Goal: Navigation & Orientation: Find specific page/section

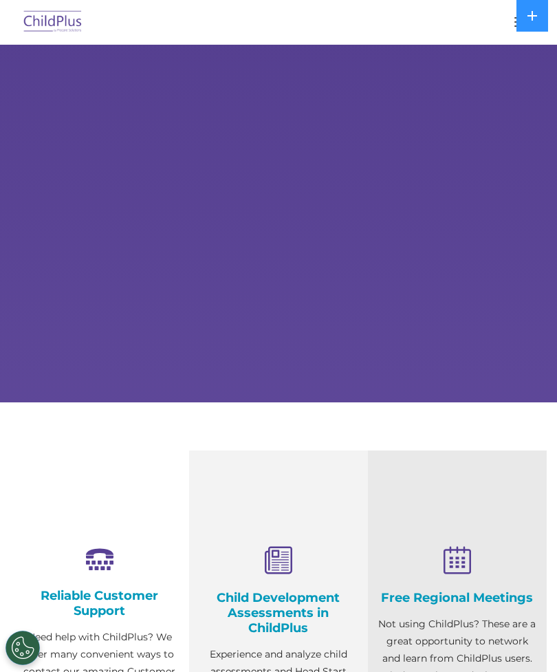
scroll to position [71, 0]
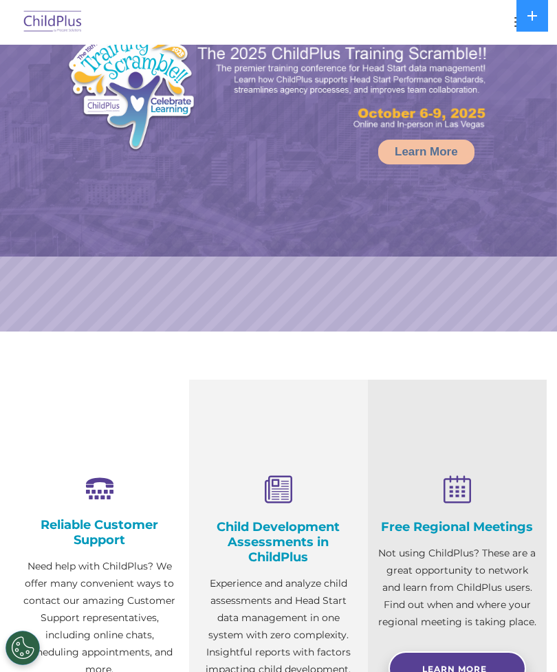
select select "MEDIUM"
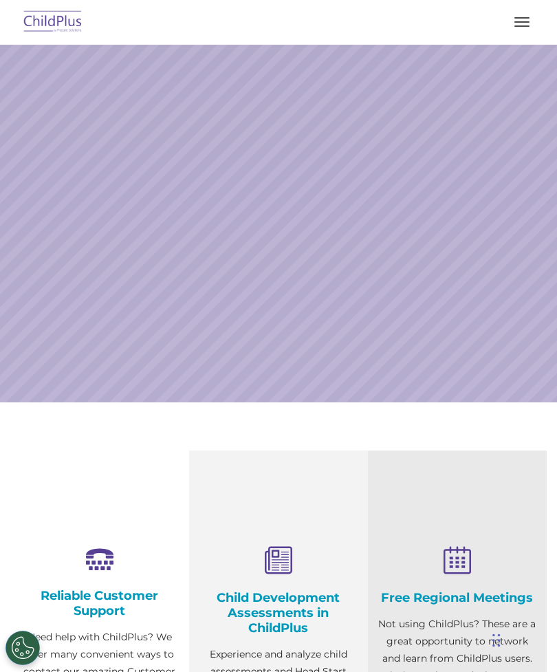
scroll to position [71, 0]
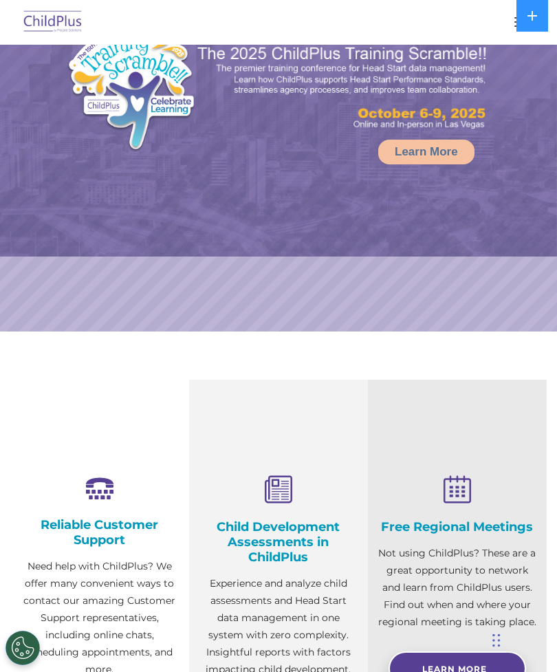
select select "MEDIUM"
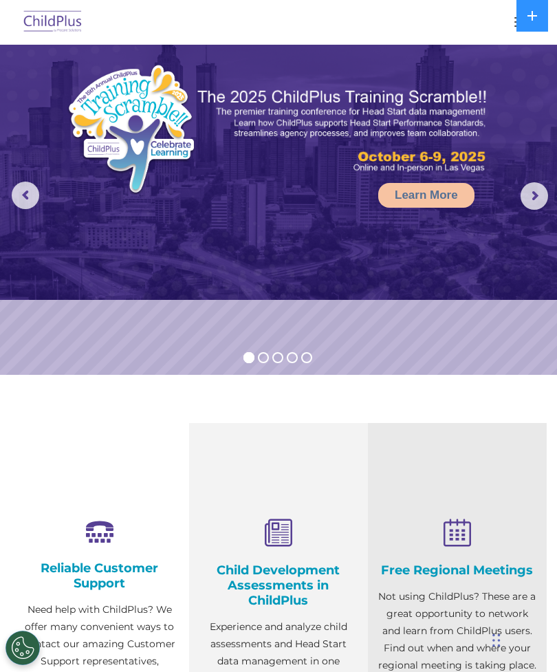
scroll to position [0, 0]
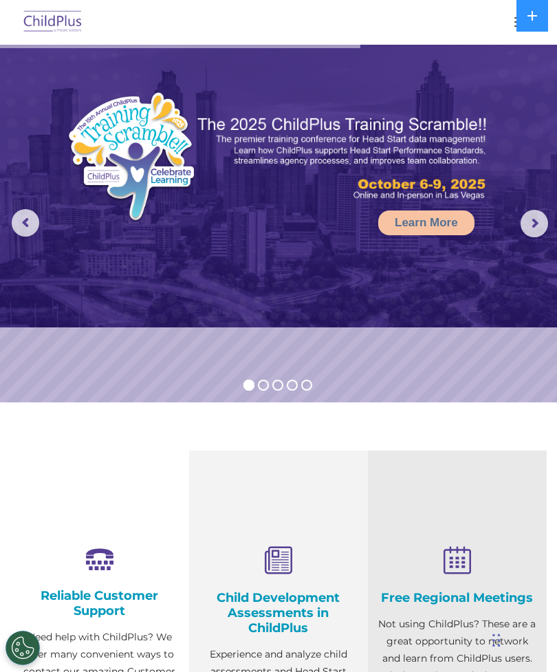
click at [500, 21] on div at bounding box center [279, 22] width 502 height 33
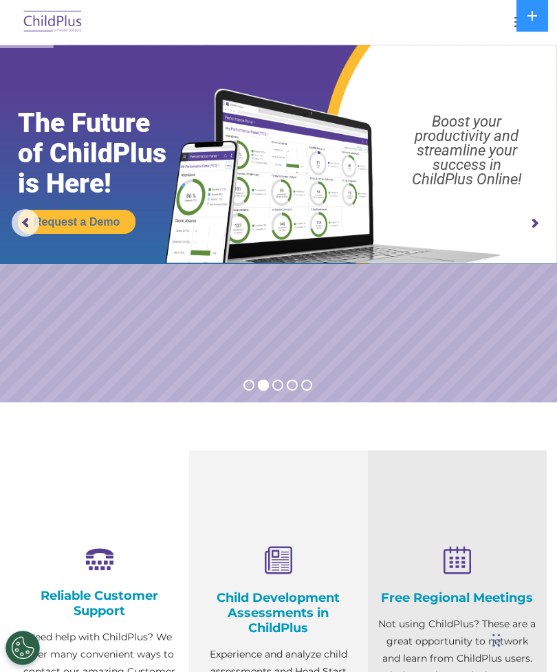
click at [475, 19] on div at bounding box center [279, 22] width 502 height 33
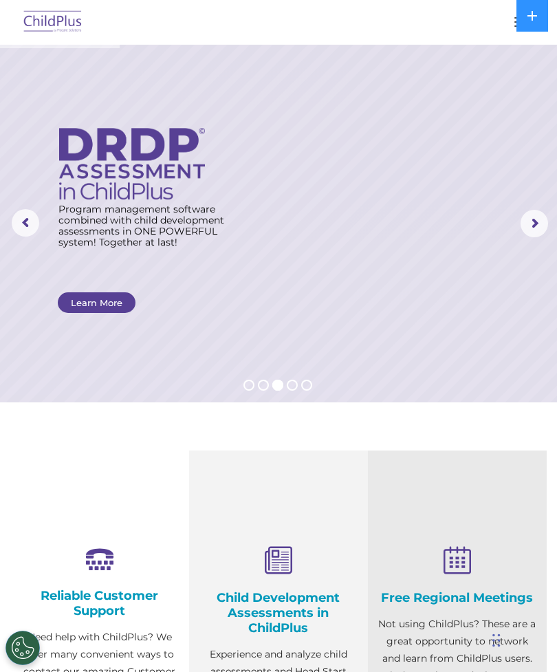
click at [493, 20] on div at bounding box center [279, 22] width 502 height 33
click at [509, 28] on button "button" at bounding box center [522, 22] width 29 height 22
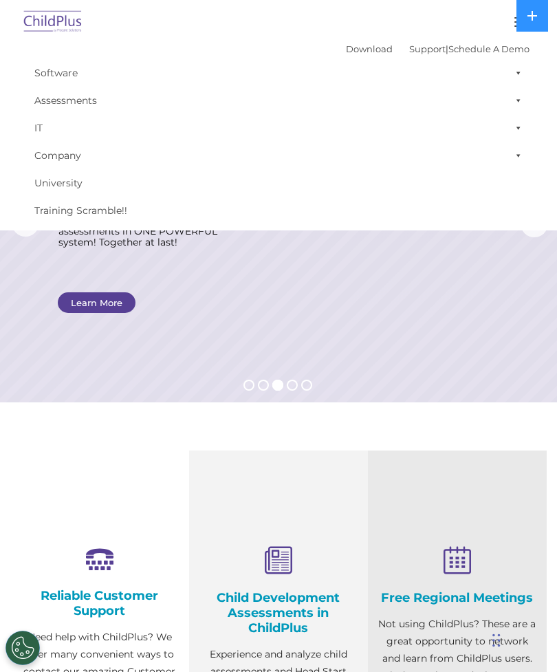
click at [358, 52] on link "Download" at bounding box center [369, 48] width 47 height 11
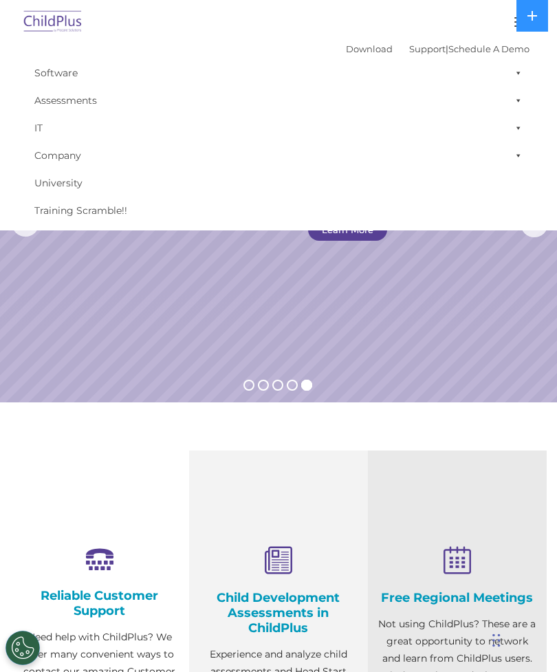
click at [487, 363] on rs-slide "Simplify the day-to-day challenges of Head Start operations with outstanding so…" at bounding box center [278, 224] width 557 height 358
click at [451, 291] on rs-slide "Simplify the day-to-day challenges of Head Start operations with outstanding so…" at bounding box center [278, 224] width 557 height 358
click at [509, 25] on button "button" at bounding box center [522, 22] width 29 height 22
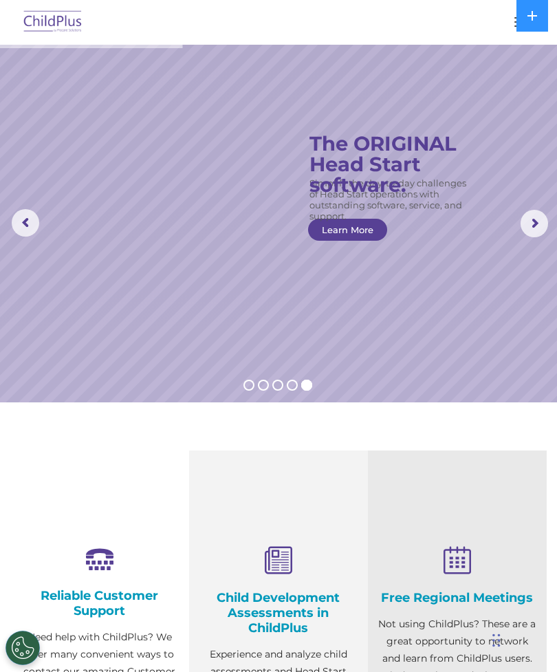
click at [60, 26] on img at bounding box center [53, 22] width 65 height 32
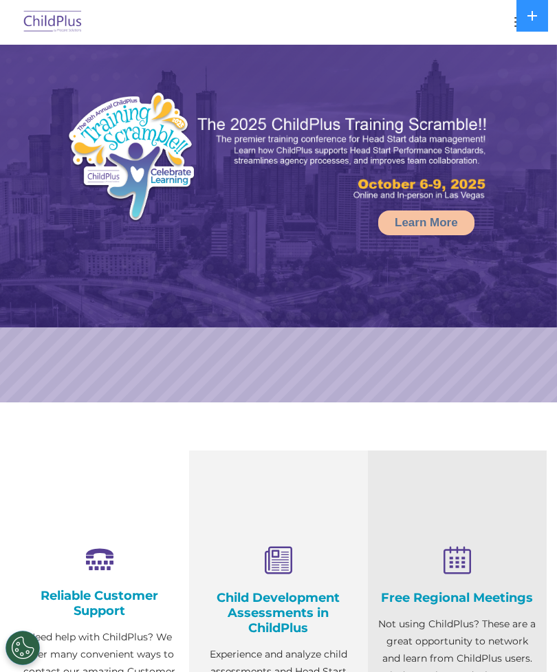
select select "MEDIUM"
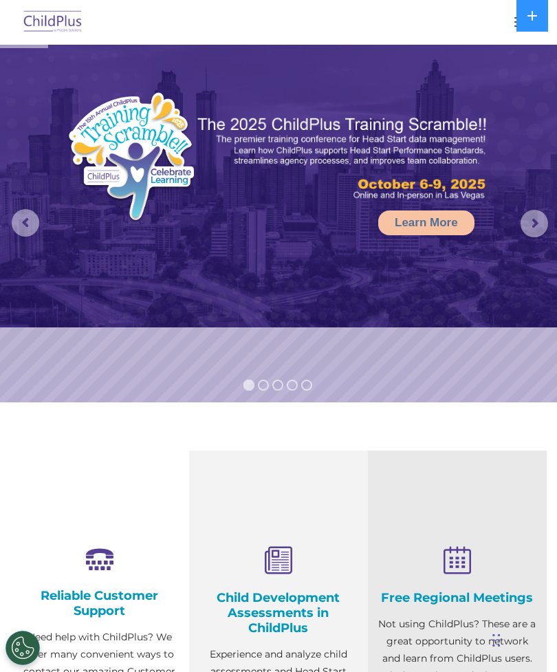
click at [500, 26] on div at bounding box center [279, 22] width 502 height 33
click at [508, 24] on button "button" at bounding box center [522, 22] width 29 height 22
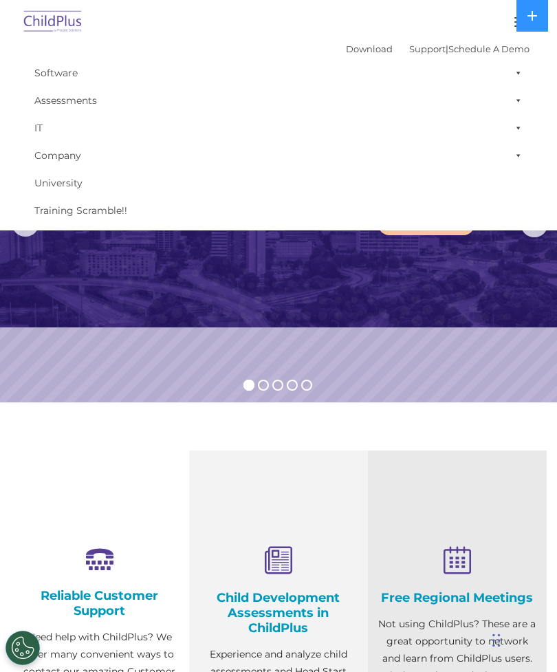
click at [352, 50] on link "Download" at bounding box center [369, 48] width 47 height 11
click at [355, 54] on link "Download" at bounding box center [369, 48] width 47 height 11
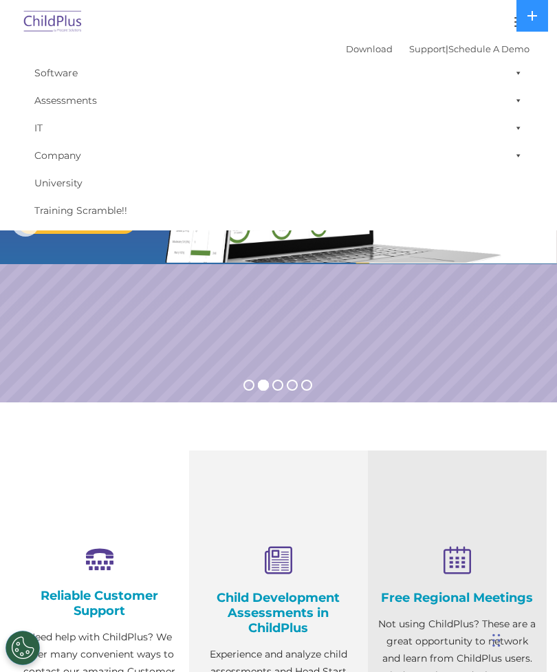
click at [519, 76] on span at bounding box center [516, 73] width 14 height 28
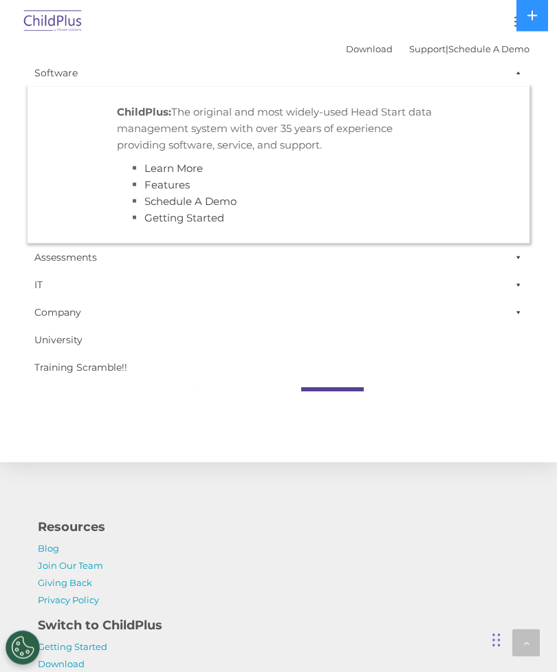
scroll to position [1313, 0]
click at [534, 15] on icon at bounding box center [533, 16] width 10 height 10
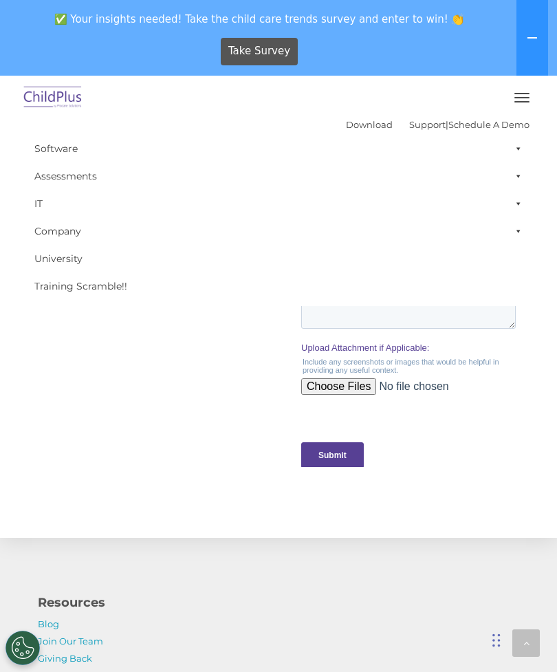
scroll to position [1481, 0]
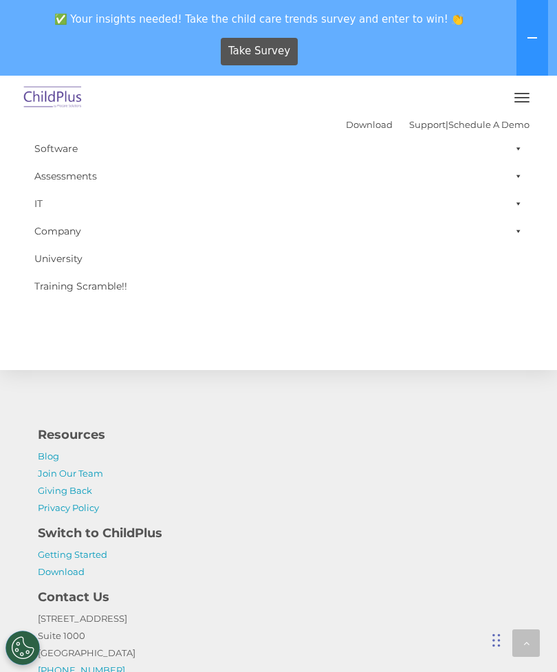
click at [395, 288] on link "Training Scramble!!" at bounding box center [279, 287] width 502 height 28
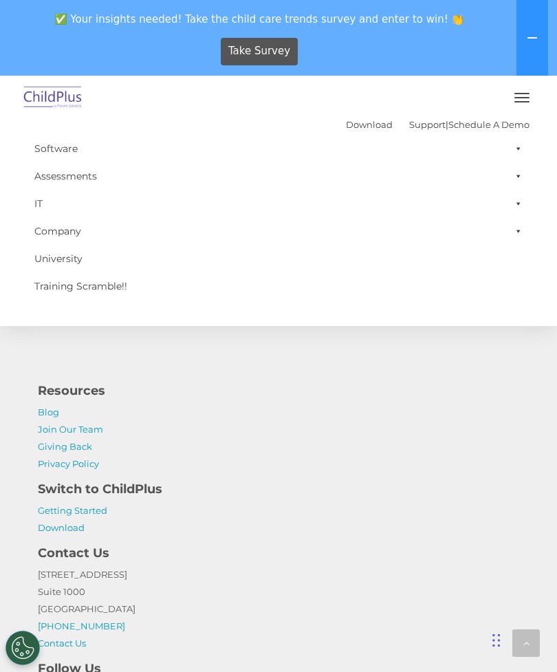
click at [284, 584] on p "1040 Crown Pointe Pkwy Suite 1000 Atlanta, GA 30338 (800) 888-6674 Contact Us" at bounding box center [279, 609] width 482 height 86
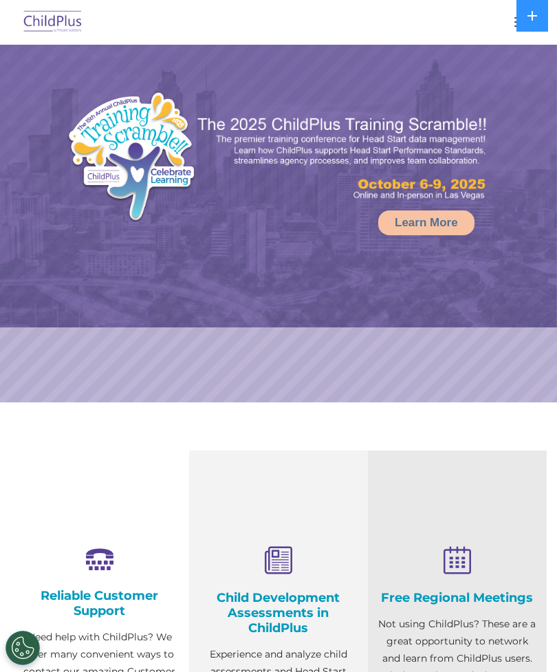
select select "MEDIUM"
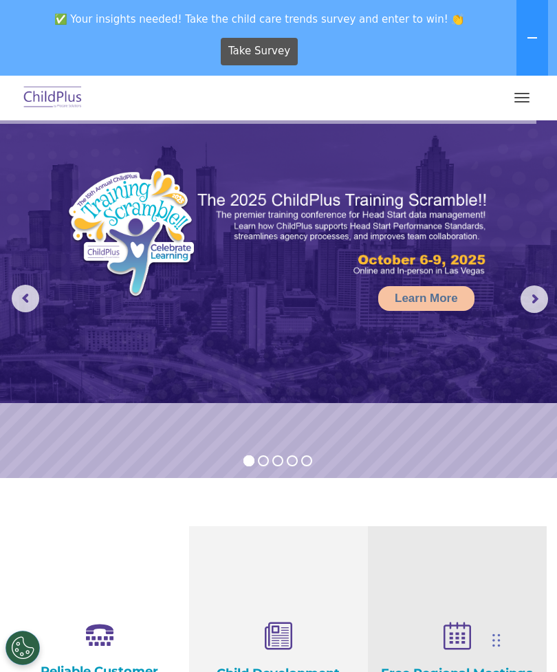
click at [515, 100] on button "button" at bounding box center [522, 98] width 29 height 22
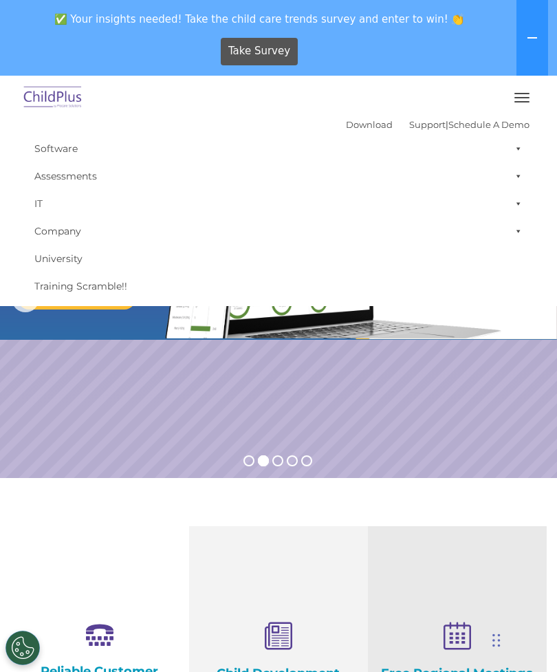
click at [520, 153] on span at bounding box center [516, 149] width 14 height 28
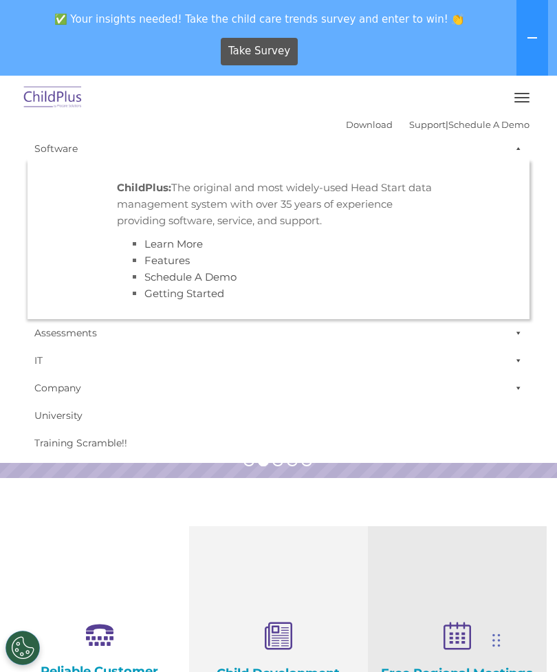
click at [157, 188] on strong "ChildPlus:" at bounding box center [144, 187] width 54 height 13
click at [522, 363] on span at bounding box center [516, 361] width 14 height 28
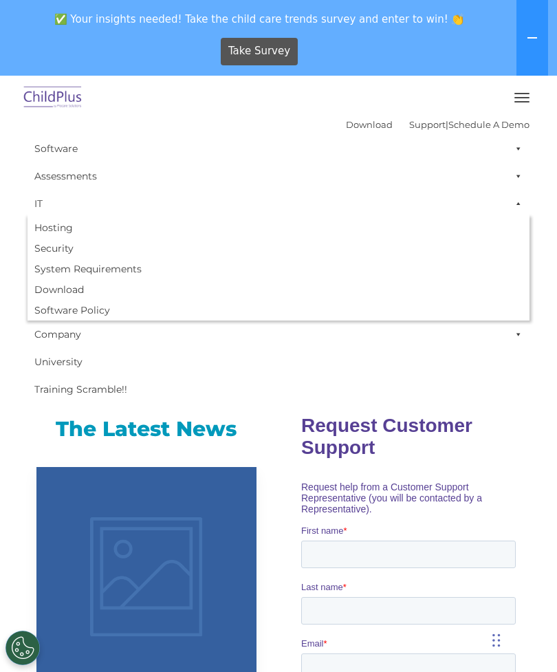
scroll to position [554, 0]
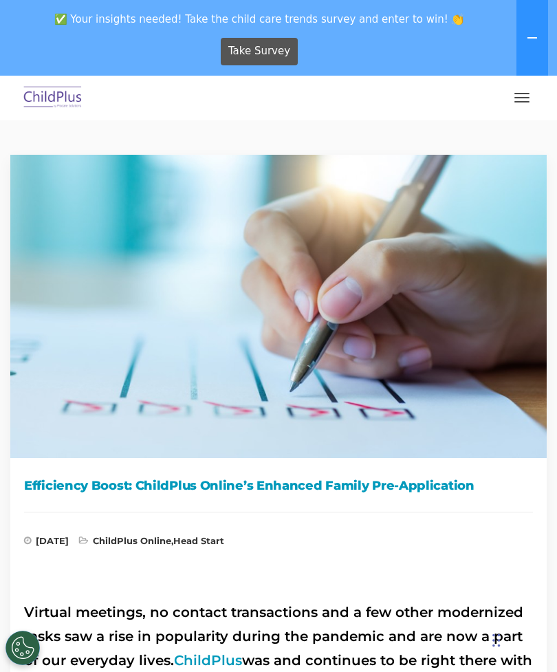
click at [523, 98] on button "button" at bounding box center [522, 98] width 29 height 22
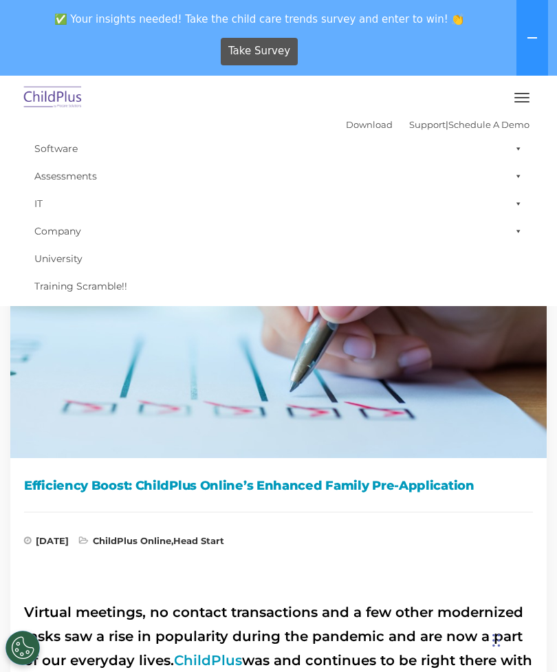
click at [80, 156] on link "Software" at bounding box center [279, 149] width 502 height 28
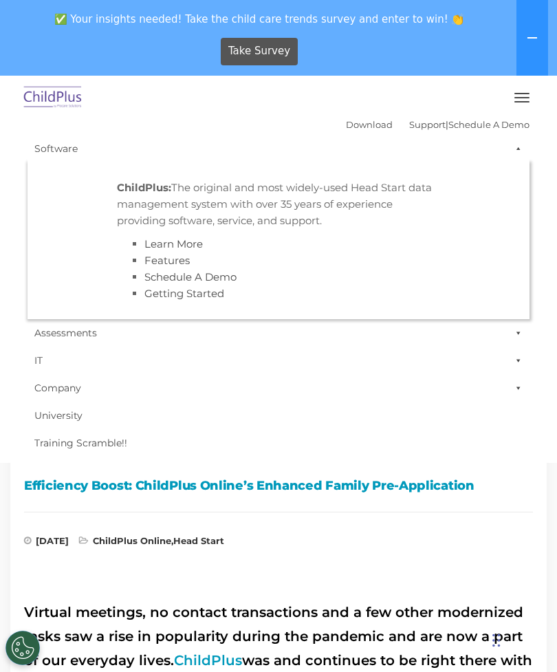
click at [157, 190] on strong "ChildPlus:" at bounding box center [144, 187] width 54 height 13
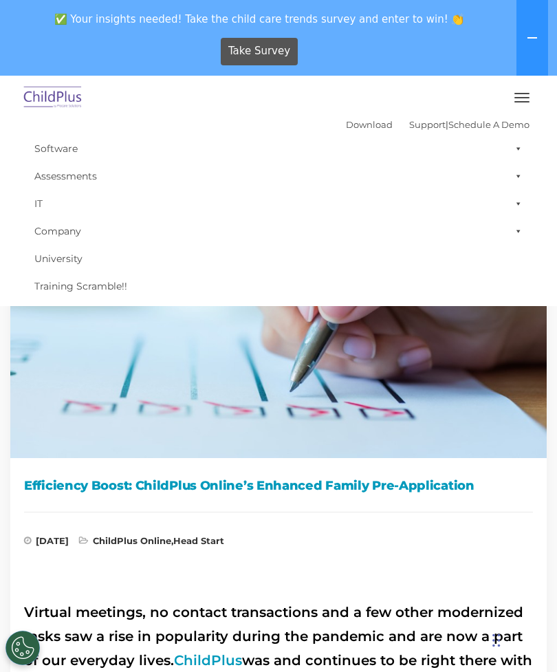
click at [412, 128] on link "Support" at bounding box center [427, 124] width 36 height 11
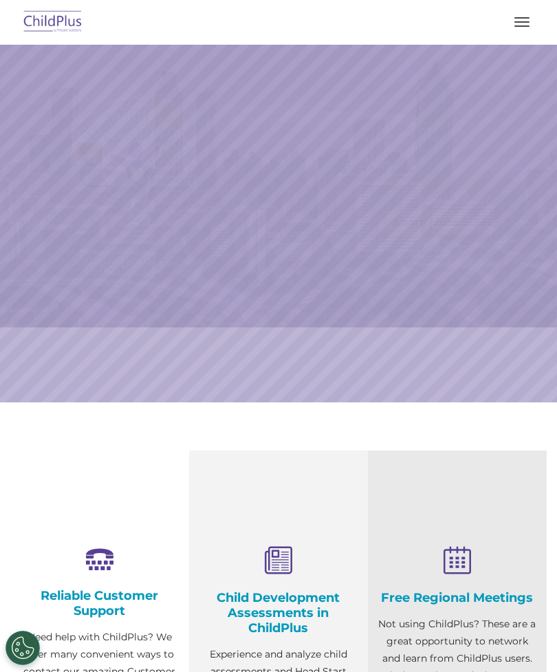
select select "MEDIUM"
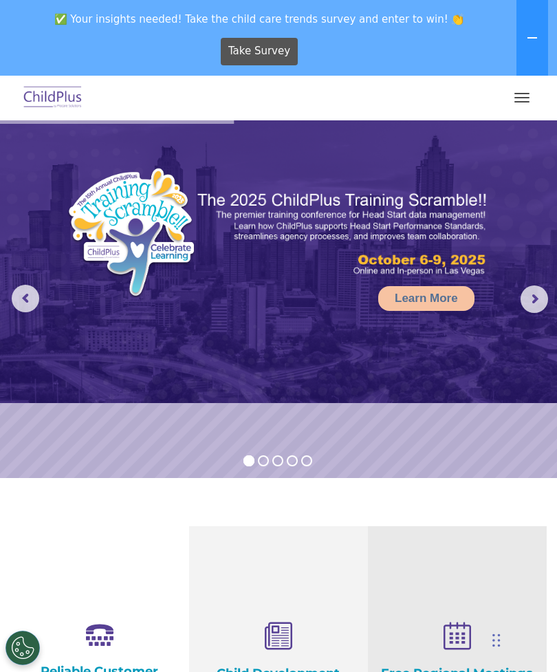
click at [524, 90] on button "button" at bounding box center [522, 98] width 29 height 22
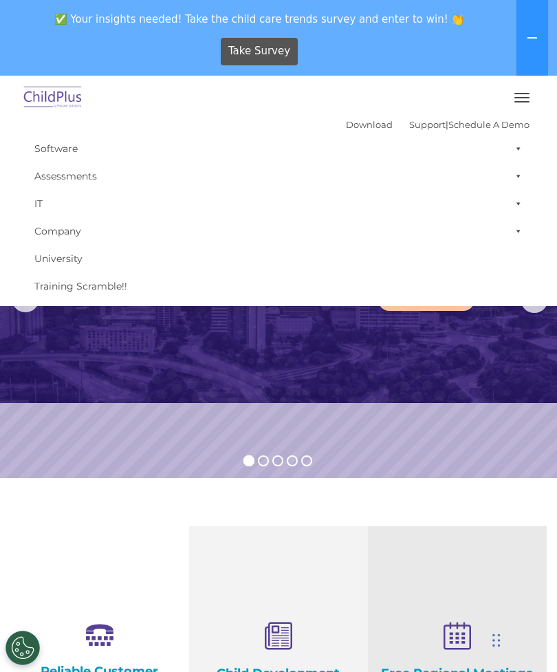
click at [529, 98] on span "button" at bounding box center [522, 97] width 15 height 1
